Goal: Obtain resource: Download file/media

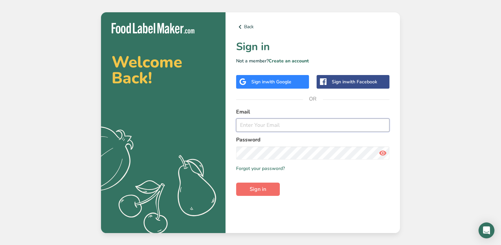
type input "[EMAIL_ADDRESS][DOMAIN_NAME]"
click at [254, 193] on span "Sign in" at bounding box center [258, 189] width 17 height 8
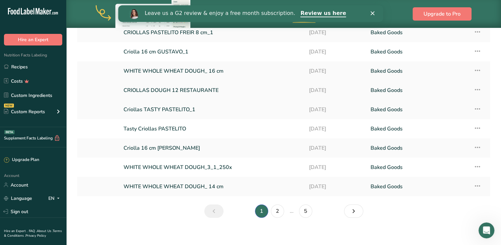
scroll to position [88, 0]
click at [214, 168] on link "WHITE WHOLE WHEAT DOUGH_3_1_250x" at bounding box center [212, 166] width 177 height 14
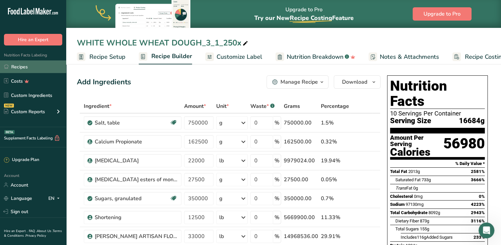
click at [16, 65] on link "Recipes" at bounding box center [33, 66] width 66 height 13
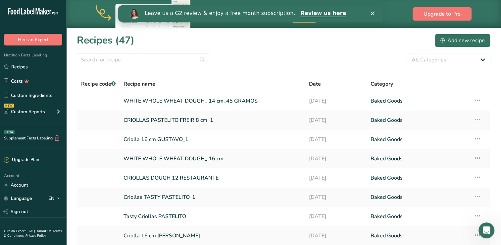
scroll to position [91, 0]
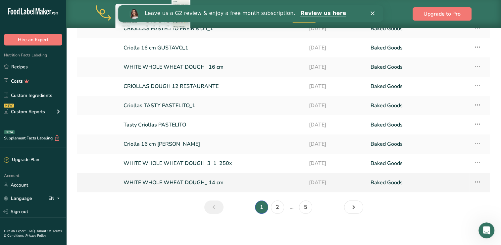
click at [168, 181] on link "WHITE WHOLE WHEAT DOUGH_ 14 cm" at bounding box center [212, 182] width 177 height 14
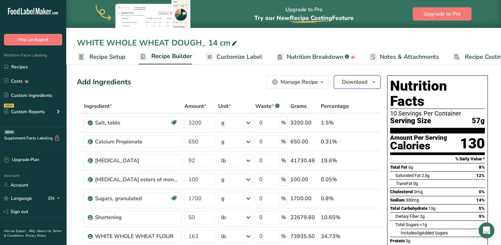
click at [363, 84] on span "Download" at bounding box center [354, 82] width 25 height 8
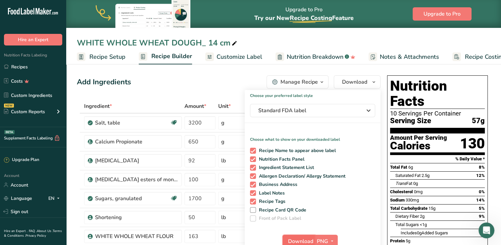
click at [299, 238] on span "Download" at bounding box center [300, 241] width 25 height 8
